Goal: Task Accomplishment & Management: Complete application form

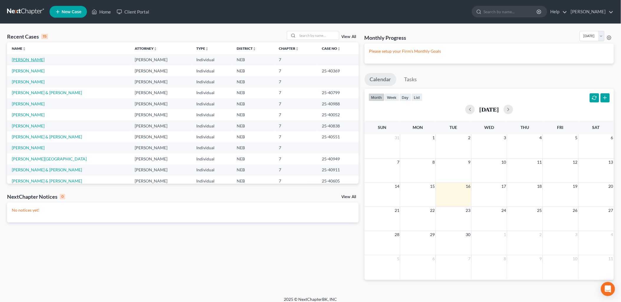
click at [30, 59] on link "[PERSON_NAME]" at bounding box center [28, 59] width 33 height 5
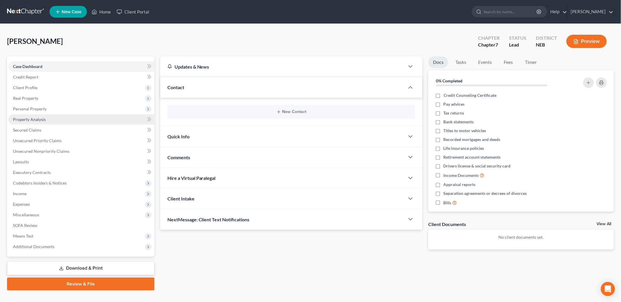
scroll to position [10, 0]
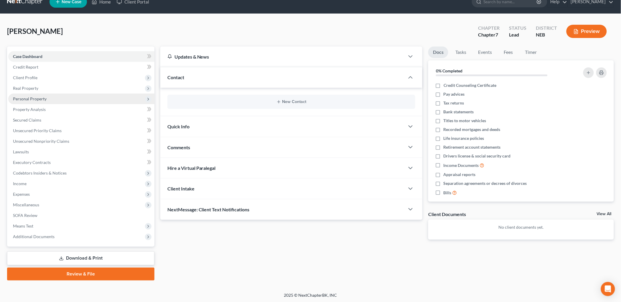
click at [42, 96] on span "Personal Property" at bounding box center [30, 98] width 34 height 5
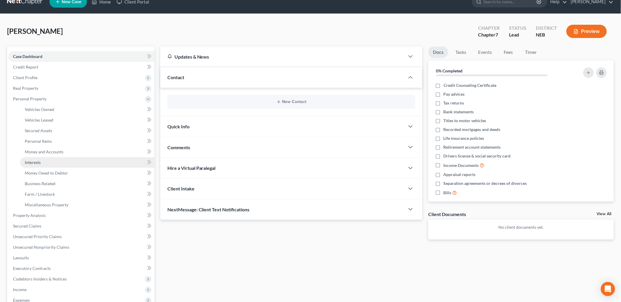
click at [43, 163] on link "Interests" at bounding box center [87, 162] width 134 height 11
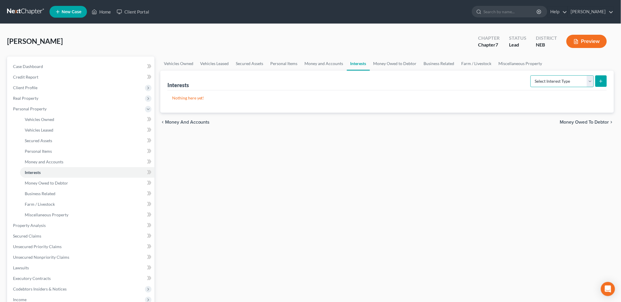
click at [581, 82] on select "Select Interest Type 401K Annuity Bond Education IRA Government Bond Government…" at bounding box center [561, 81] width 63 height 12
select select "401k"
click at [531, 75] on select "Select Interest Type 401K Annuity Bond Education IRA Government Bond Government…" at bounding box center [561, 81] width 63 height 12
click at [603, 82] on icon "submit" at bounding box center [600, 81] width 5 height 5
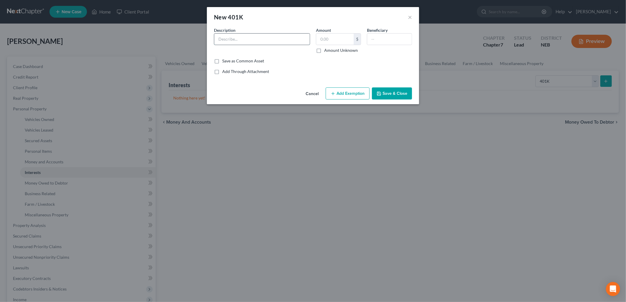
click at [256, 40] on input "text" at bounding box center [261, 39] width 95 height 11
type input "Fidelity 401(K) Plan"
type input "24,000.00"
click at [311, 73] on div "Add Through Attachment" at bounding box center [313, 72] width 198 height 6
click at [354, 95] on button "Add Exemption" at bounding box center [347, 93] width 44 height 12
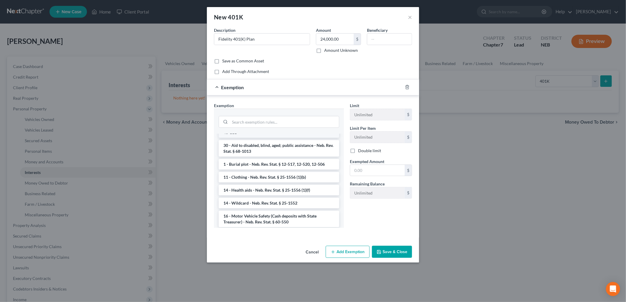
scroll to position [229, 0]
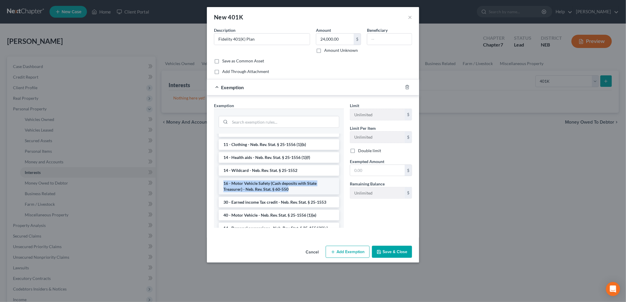
drag, startPoint x: 299, startPoint y: 171, endPoint x: 305, endPoint y: 190, distance: 19.7
click at [305, 191] on ul "--View All or Create New-- 30 - Wages (head of family) - 85% earned, unpaid wee…" at bounding box center [279, 161] width 120 height 513
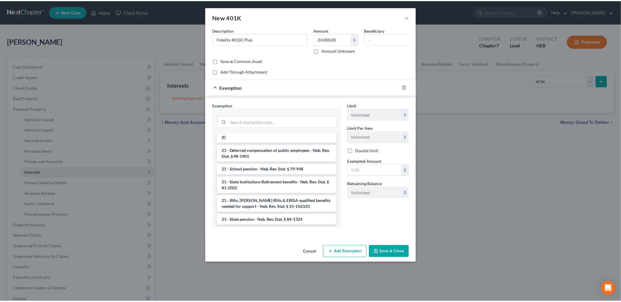
scroll to position [327, 0]
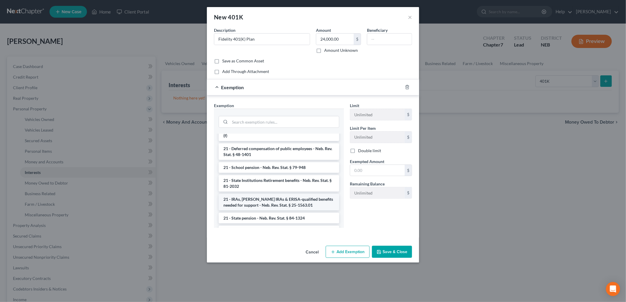
click at [295, 198] on li "21 - IRAs, [PERSON_NAME] IRAs & ERISA-qualified benefits needed for support - N…" at bounding box center [279, 202] width 120 height 16
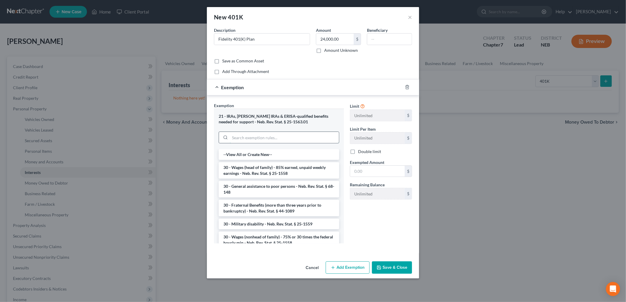
click at [294, 142] on input "search" at bounding box center [284, 137] width 109 height 11
click at [378, 173] on input "text" at bounding box center [377, 171] width 54 height 11
type input "24,000.00"
click at [385, 222] on div "Limit Unlimited $ Limit Per Item Unlimited $ Double limit Exempted Amount * 24,…" at bounding box center [381, 176] width 68 height 146
click at [390, 266] on button "Save & Close" at bounding box center [392, 268] width 40 height 12
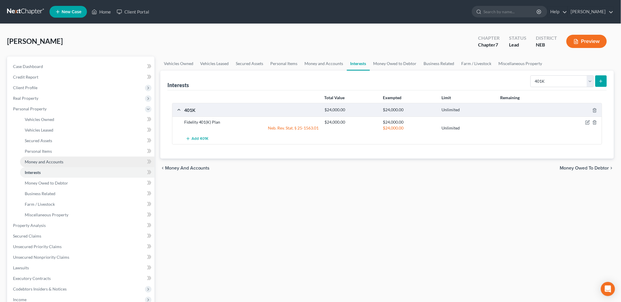
click at [54, 158] on link "Money and Accounts" at bounding box center [87, 162] width 134 height 11
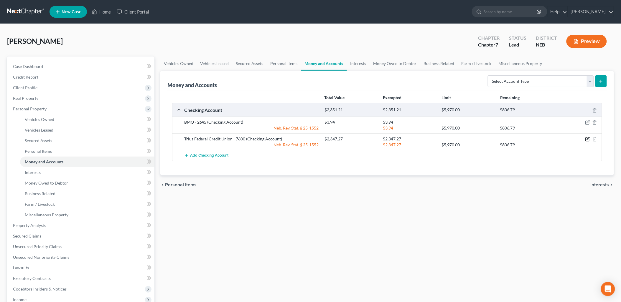
click at [587, 138] on icon "button" at bounding box center [587, 139] width 5 height 5
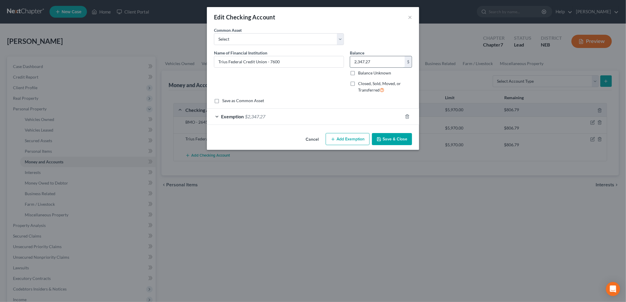
click at [381, 59] on input "2,347.27" at bounding box center [377, 61] width 54 height 11
type input "352.86"
click at [264, 115] on span "$2,347.27" at bounding box center [255, 117] width 20 height 6
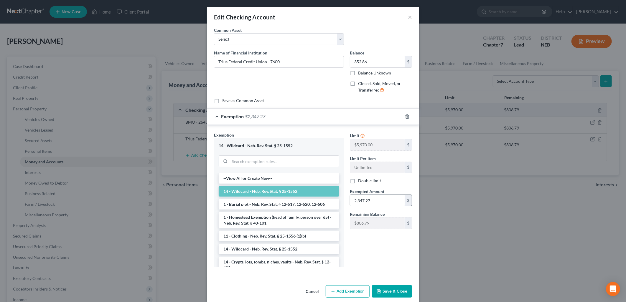
click at [377, 199] on input "2,347.27" at bounding box center [377, 200] width 54 height 11
type input "352.86"
click at [391, 294] on button "Save & Close" at bounding box center [392, 291] width 40 height 12
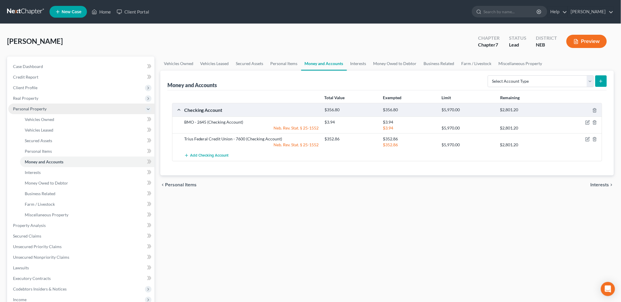
click at [32, 107] on span "Personal Property" at bounding box center [30, 108] width 34 height 5
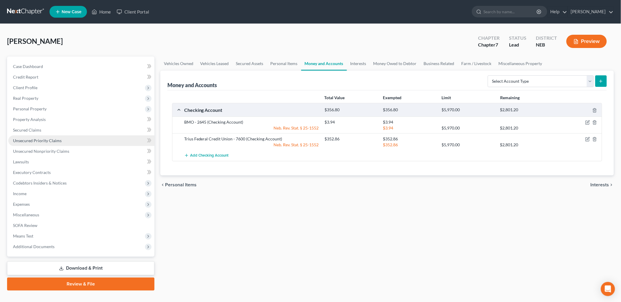
click at [24, 137] on link "Unsecured Priority Claims" at bounding box center [81, 140] width 146 height 11
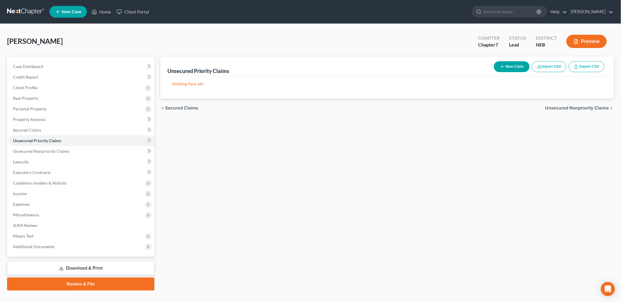
click at [515, 66] on button "New Claim" at bounding box center [512, 66] width 36 height 11
select select "0"
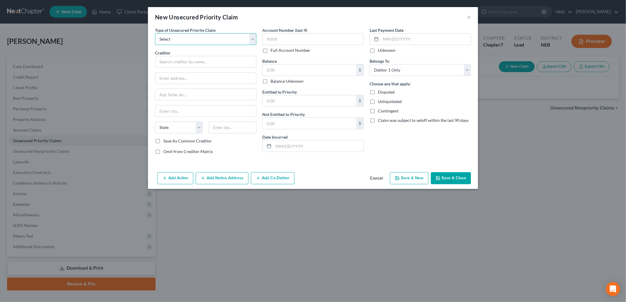
click at [208, 40] on select "Select Taxes & Other Government Units Domestic Support Obligations Extensions o…" at bounding box center [205, 39] width 101 height 12
select select "1"
click at [155, 33] on select "Select Taxes & Other Government Units Domestic Support Obligations Extensions o…" at bounding box center [205, 39] width 101 height 12
click at [211, 65] on input "text" at bounding box center [205, 62] width 101 height 12
type input "[PERSON_NAME]"
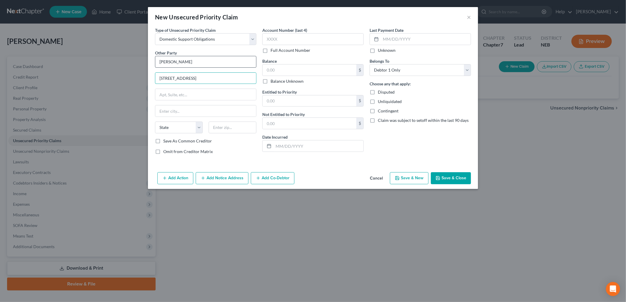
type input "[STREET_ADDRESS]"
type input "[PERSON_NAME]"
select select "30"
type input "68847"
click at [183, 165] on div "Type of Unsecured Priority Claim * Select Taxes & Other Government Units Domest…" at bounding box center [313, 98] width 330 height 143
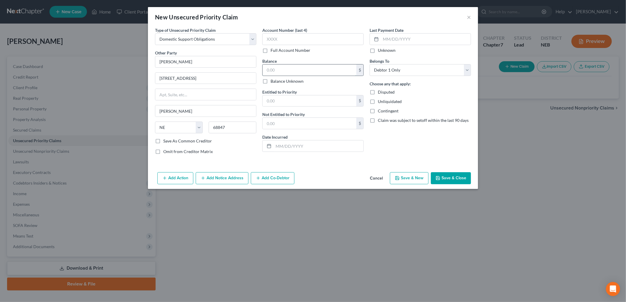
click at [280, 70] on input "text" at bounding box center [309, 70] width 94 height 11
type input "116.00"
click at [283, 102] on input "text" at bounding box center [309, 100] width 94 height 11
type input "116.00"
click at [386, 37] on input "text" at bounding box center [426, 39] width 90 height 11
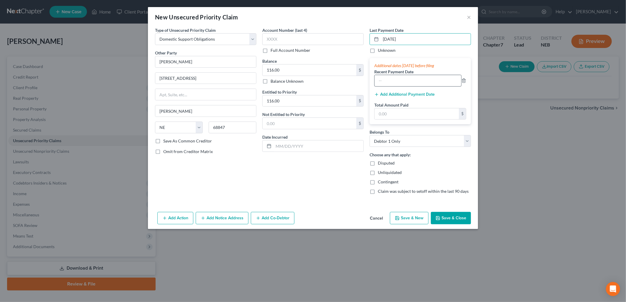
type input "[DATE]"
click at [390, 81] on input "text" at bounding box center [417, 80] width 87 height 11
type input "[DATE]"
click at [391, 93] on button "Add Additional Payment Date" at bounding box center [404, 94] width 60 height 5
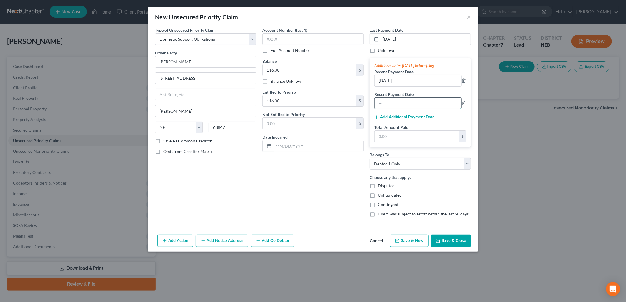
click at [391, 100] on input "text" at bounding box center [417, 103] width 87 height 11
type input "[DATE]"
click at [395, 137] on input "text" at bounding box center [416, 136] width 84 height 11
type input "348.00"
click at [323, 189] on div "Account Number (last 4) Full Account Number Balance 116.00 $ Balance Unknown Ba…" at bounding box center [312, 124] width 107 height 195
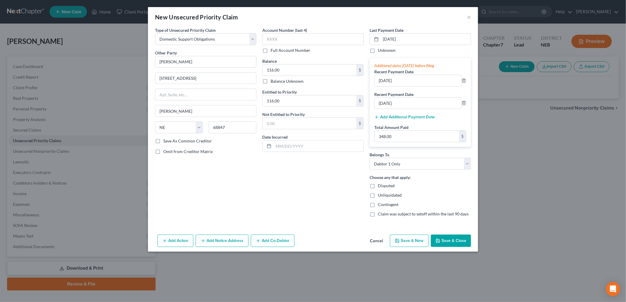
click at [455, 241] on button "Save & Close" at bounding box center [451, 241] width 40 height 12
